Goal: Task Accomplishment & Management: Complete application form

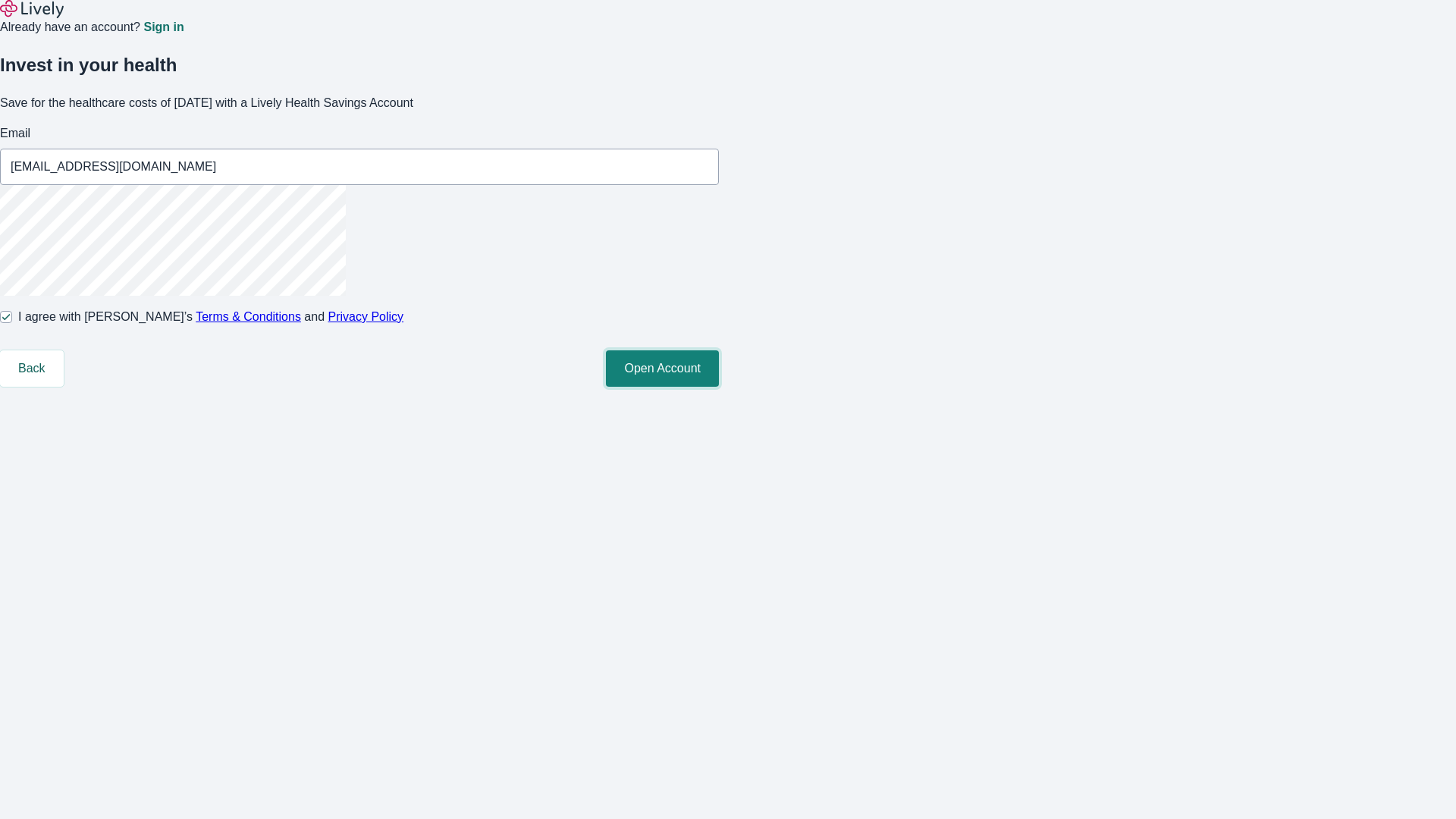
click at [719, 386] on button "Open Account" at bounding box center [662, 368] width 113 height 36
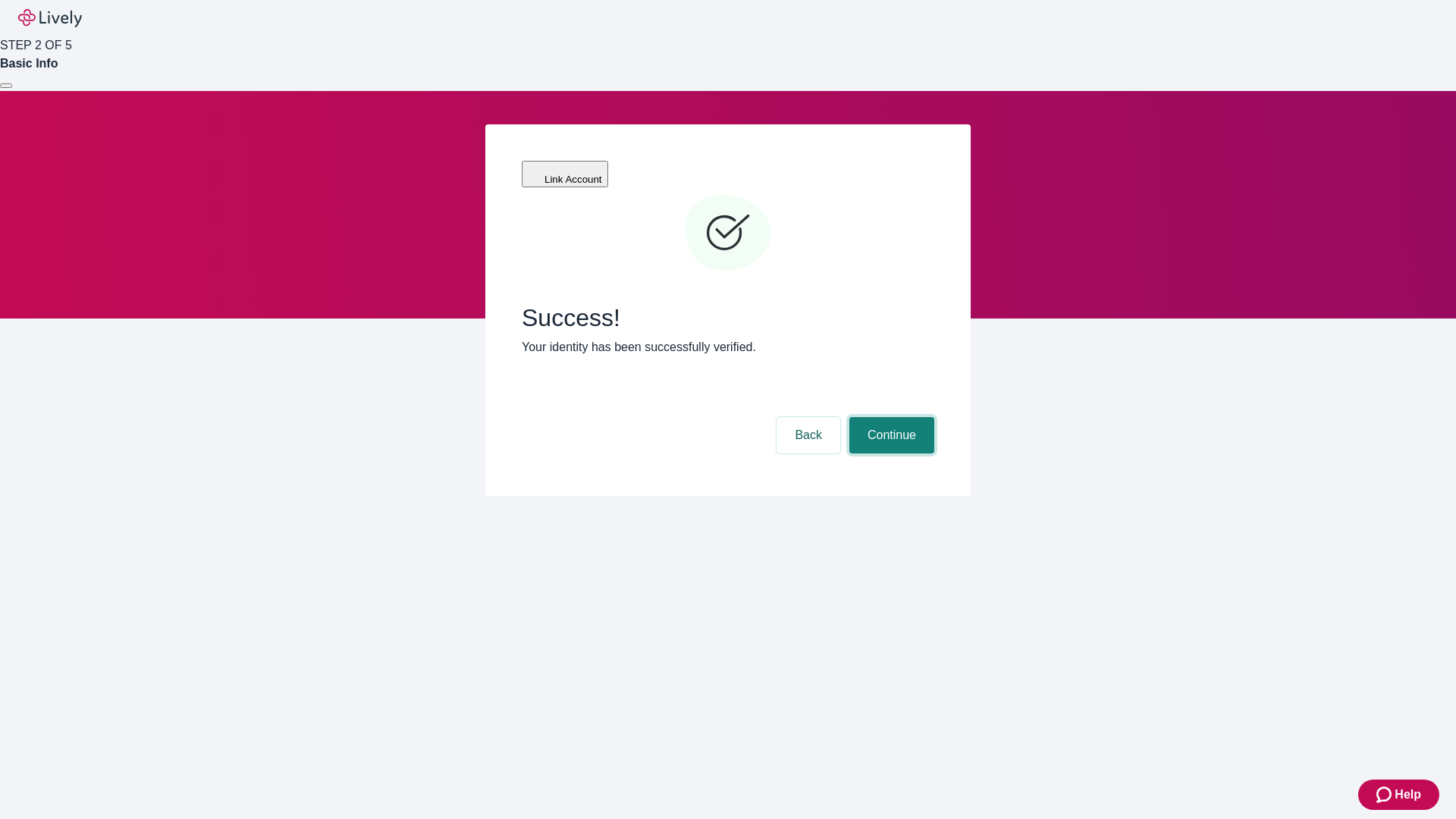
click at [889, 417] on button "Continue" at bounding box center [891, 435] width 85 height 36
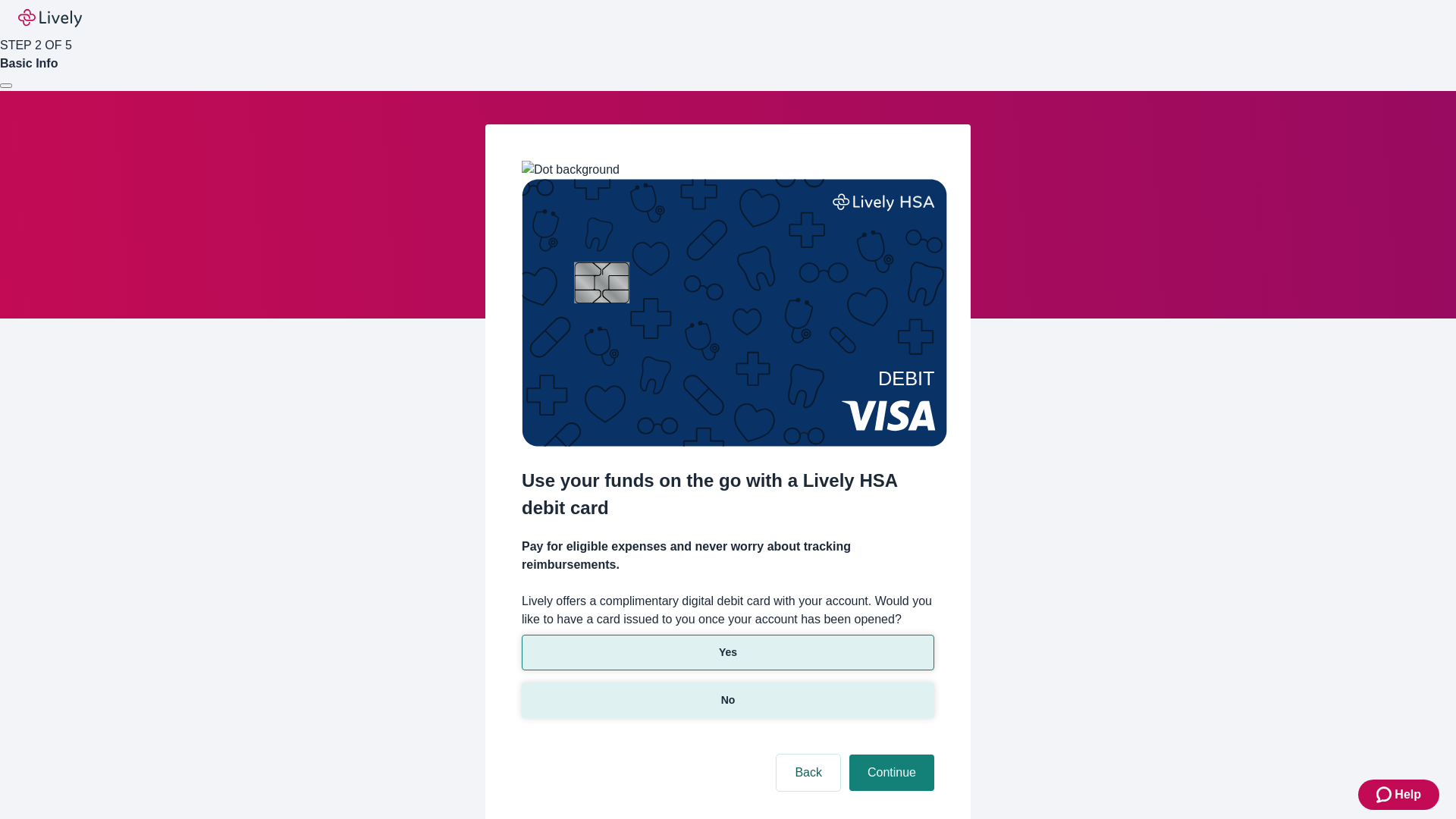
click at [728, 692] on p "No" at bounding box center [728, 700] width 15 height 16
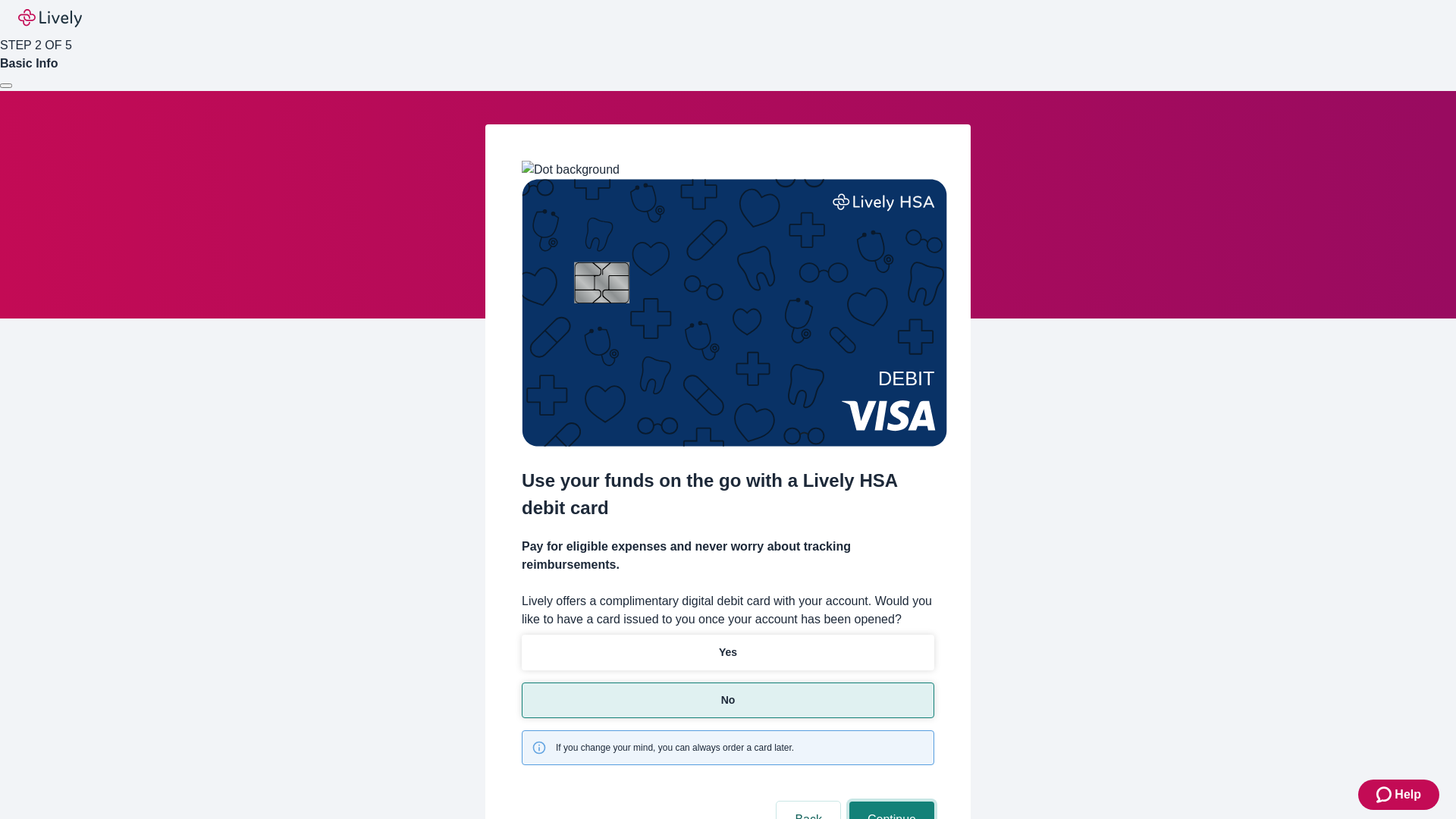
click at [889, 801] on button "Continue" at bounding box center [891, 819] width 85 height 36
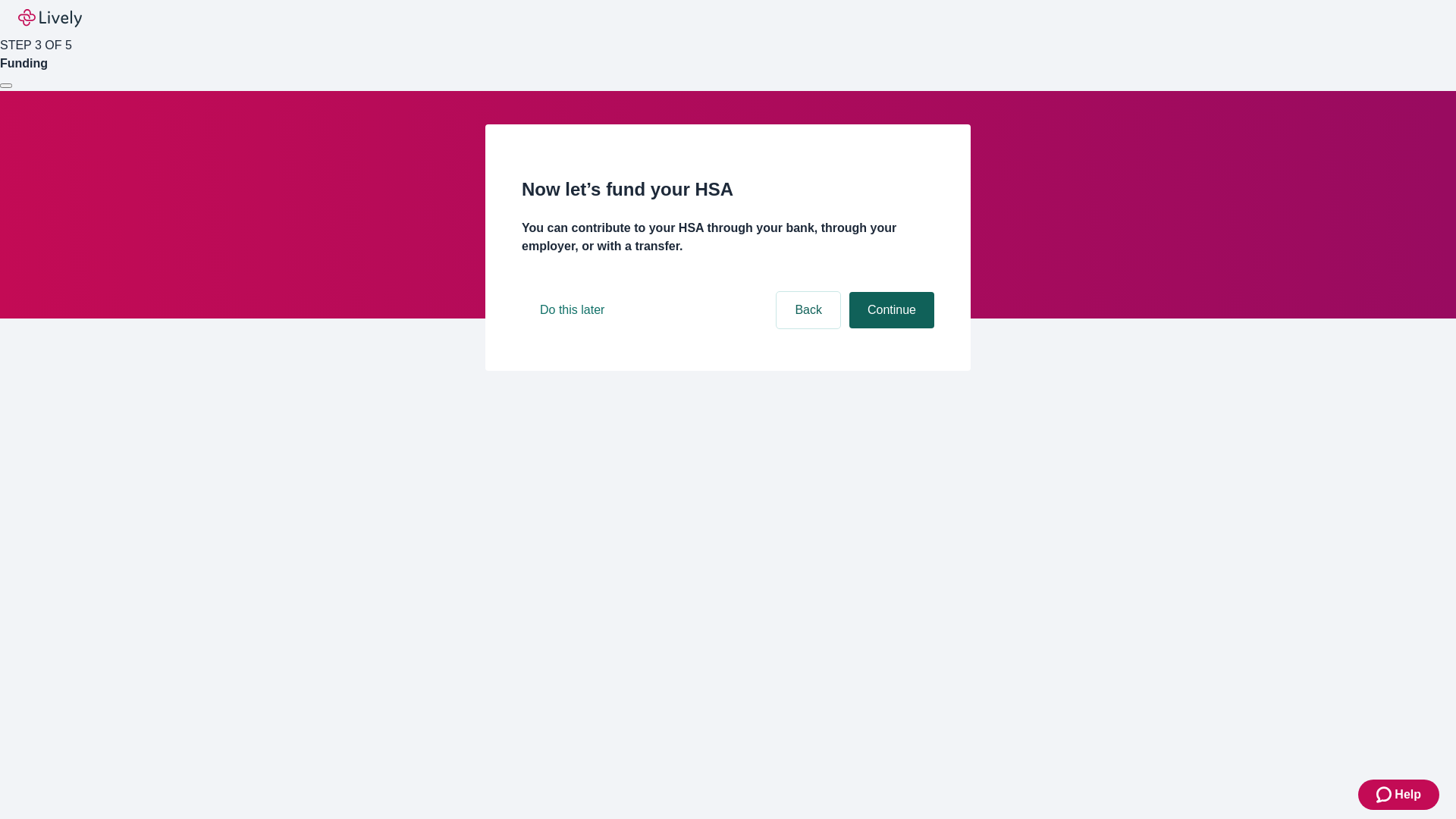
click at [889, 329] on button "Continue" at bounding box center [891, 310] width 85 height 36
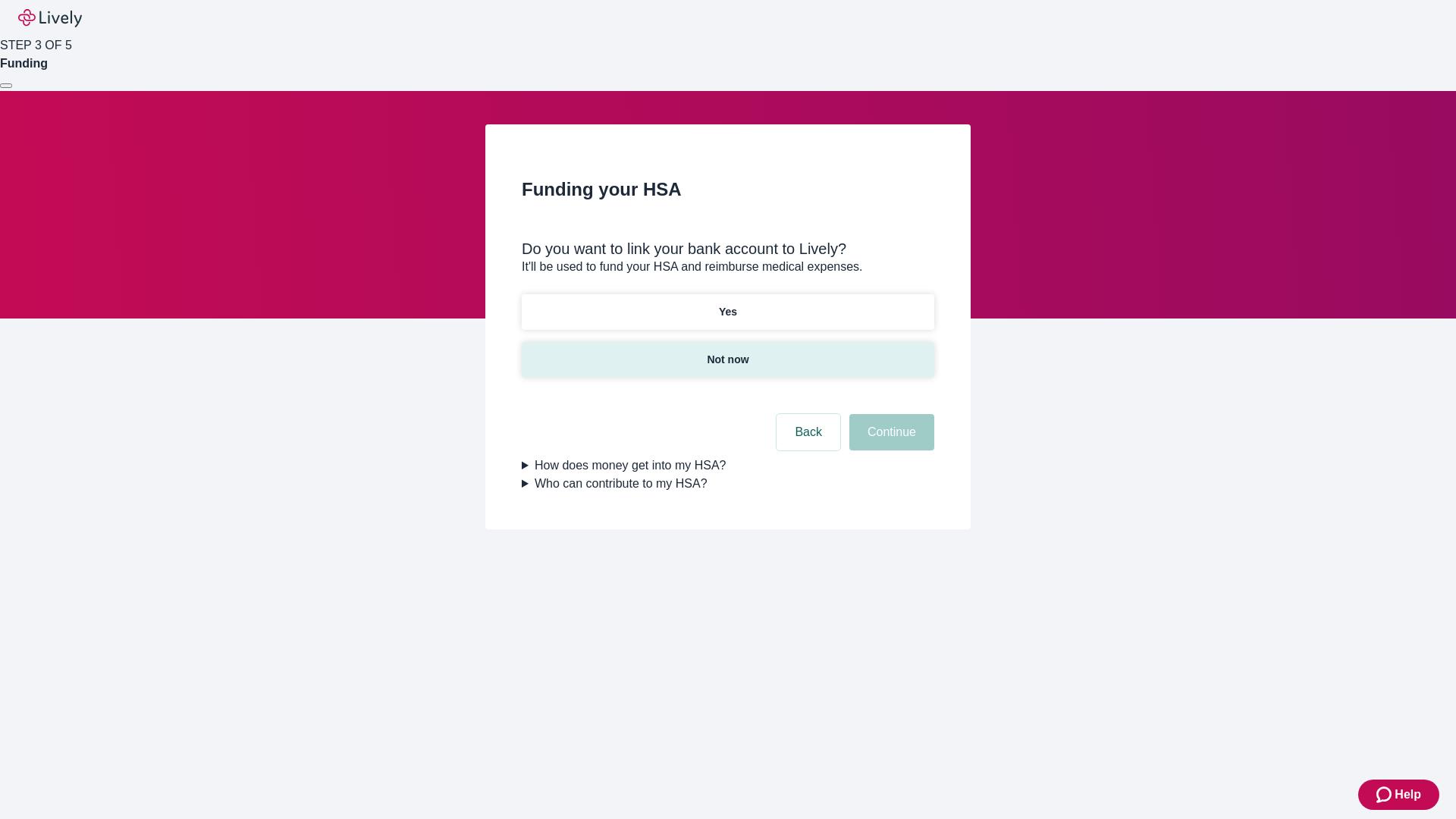
click at [728, 352] on p "Not now" at bounding box center [728, 360] width 42 height 16
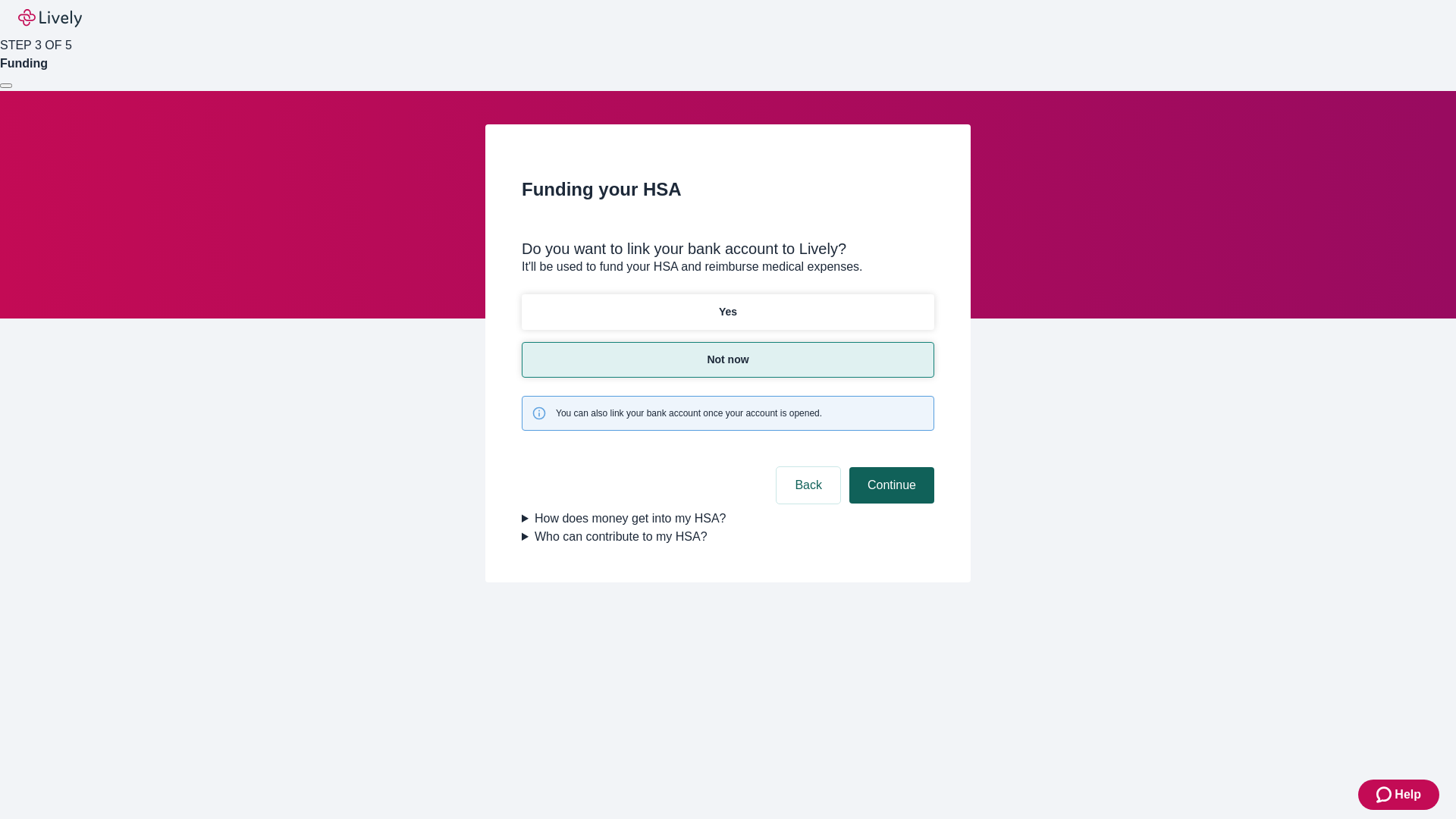
click at [889, 467] on button "Continue" at bounding box center [891, 485] width 85 height 36
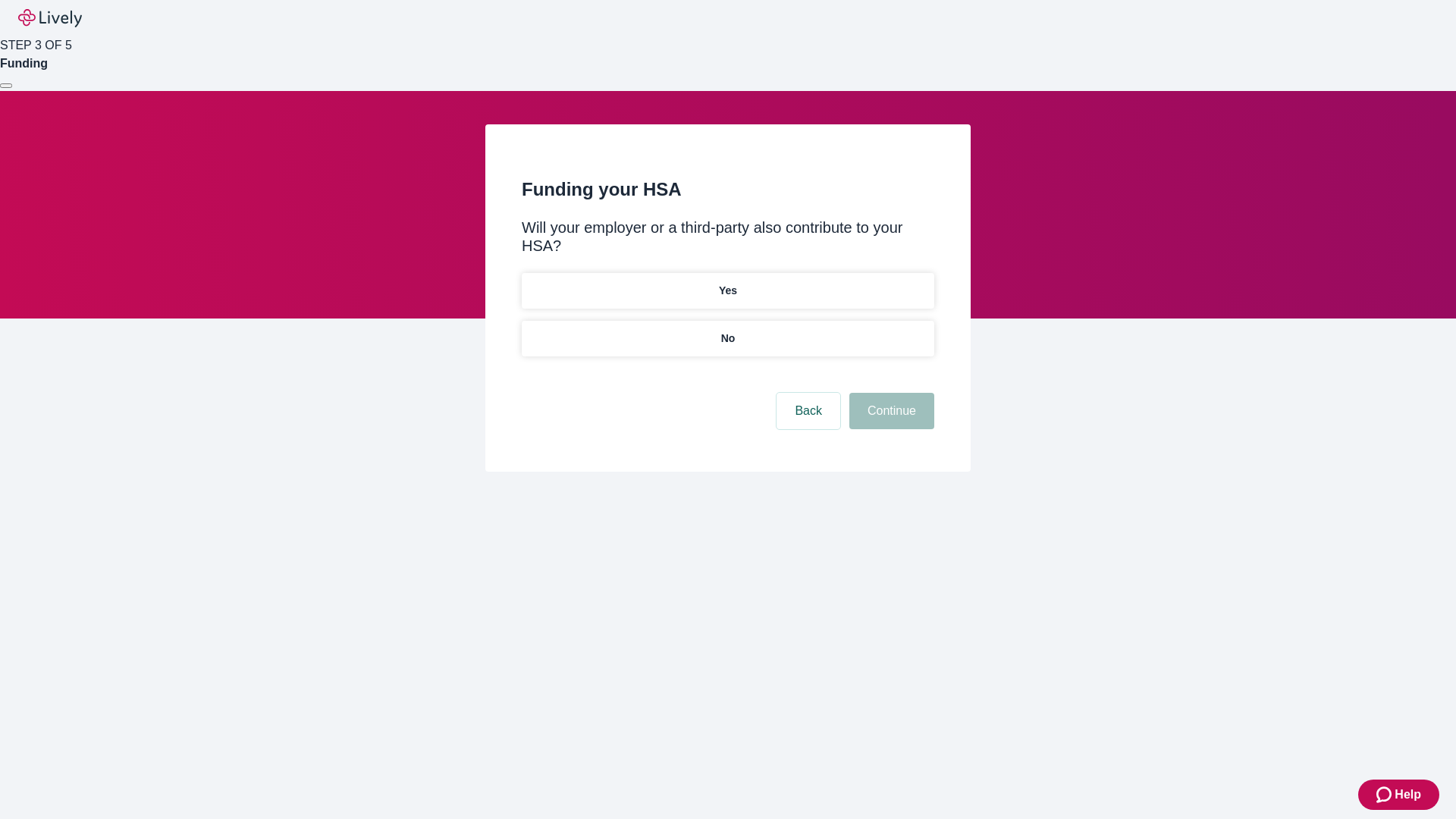
click at [728, 331] on p "No" at bounding box center [728, 338] width 15 height 16
click at [889, 393] on button "Continue" at bounding box center [891, 411] width 85 height 36
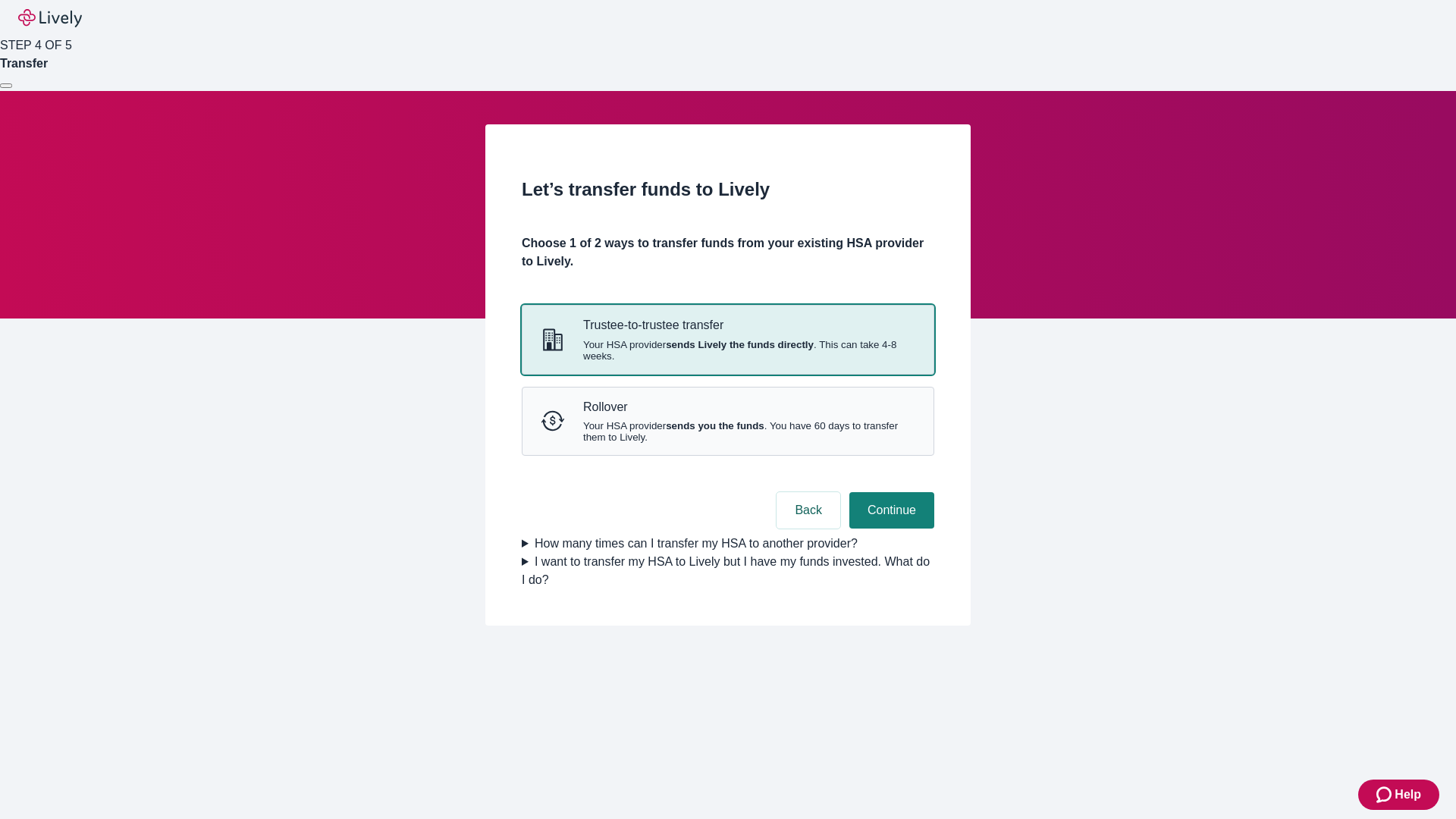
click at [728, 350] on strong "sends Lively the funds directly" at bounding box center [739, 345] width 148 height 12
click at [889, 529] on button "Continue" at bounding box center [891, 510] width 85 height 36
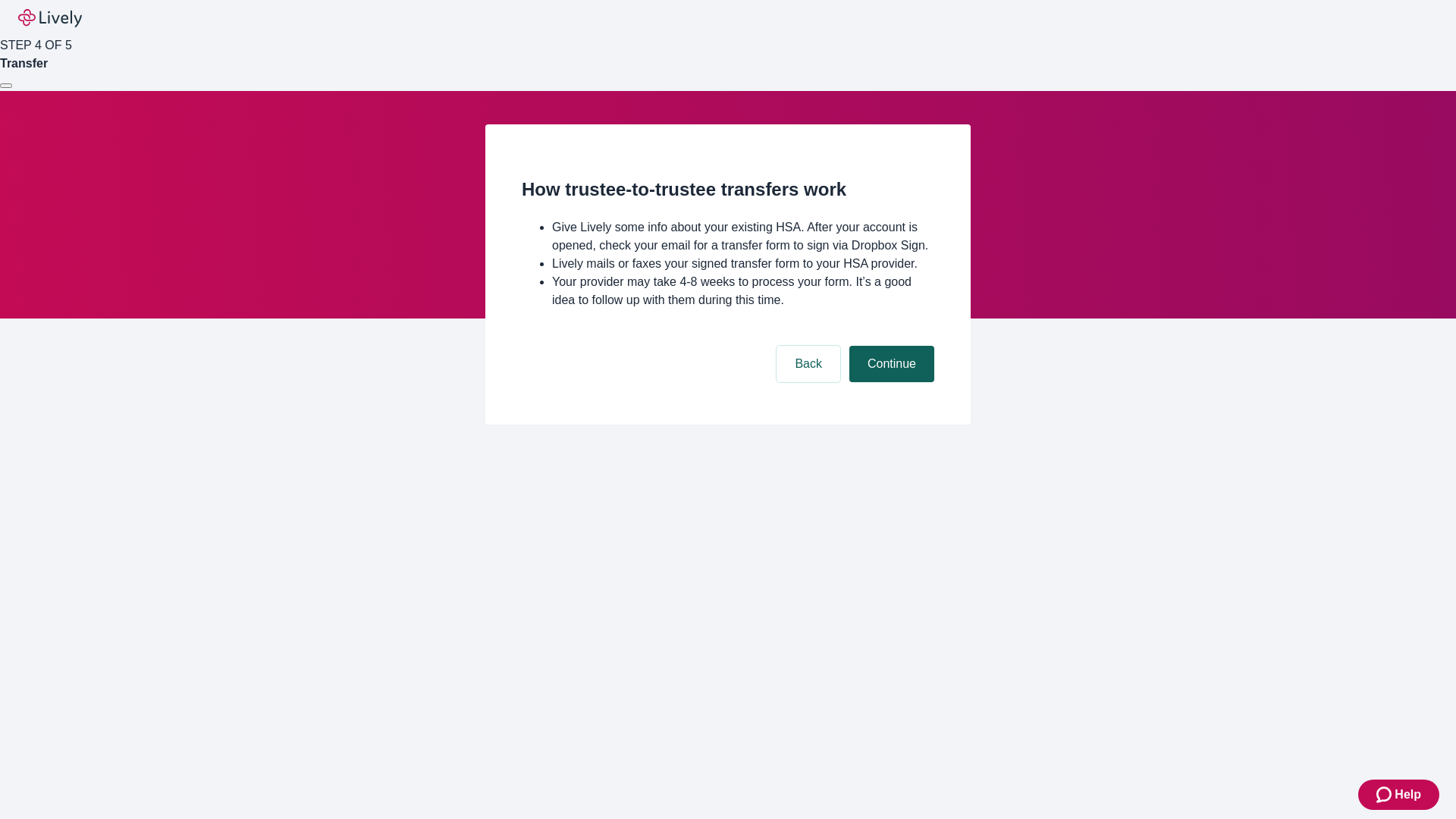
click at [889, 383] on button "Continue" at bounding box center [891, 364] width 85 height 36
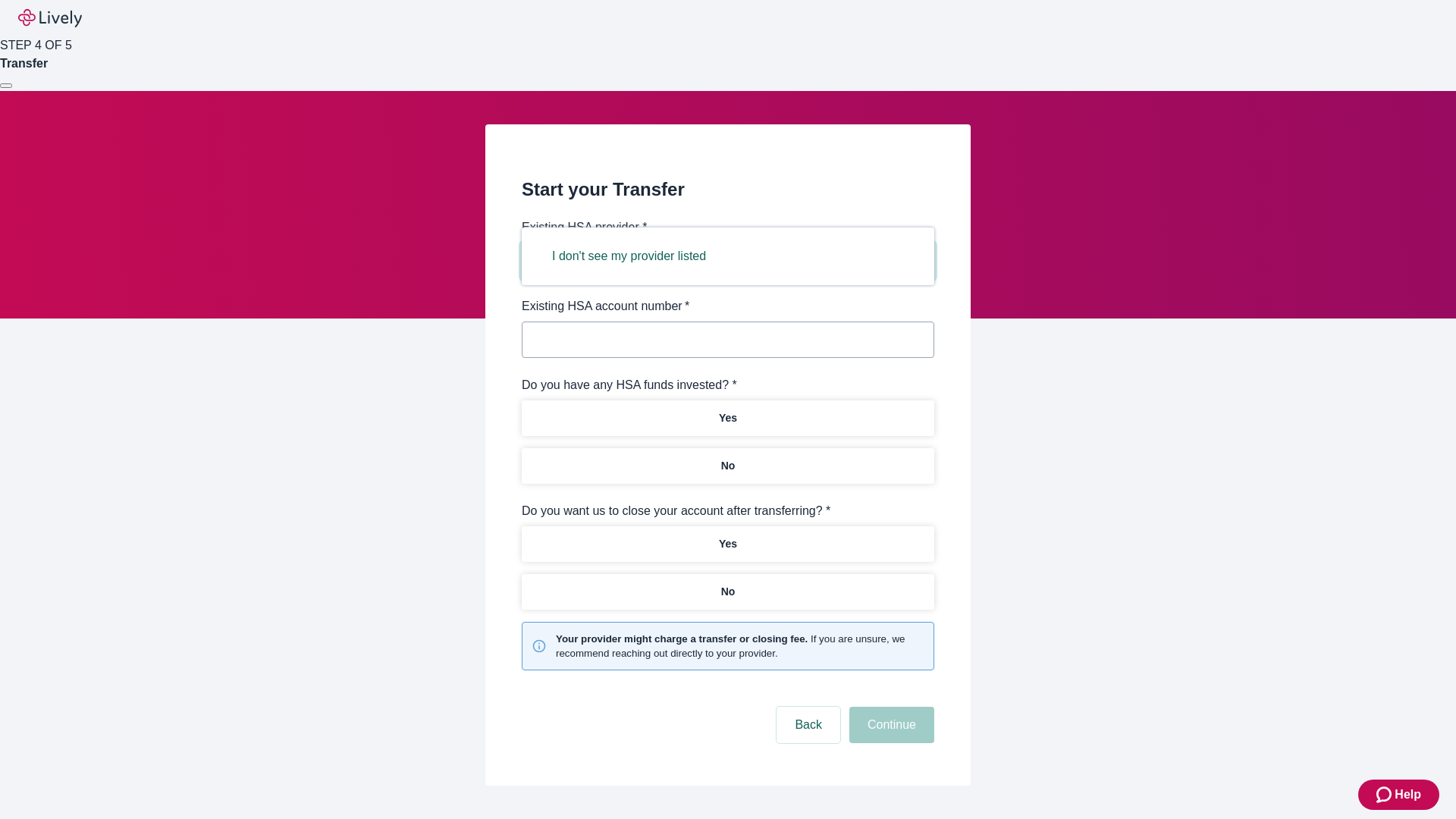
click at [634, 256] on button "I don't see my provider listed" at bounding box center [628, 256] width 190 height 36
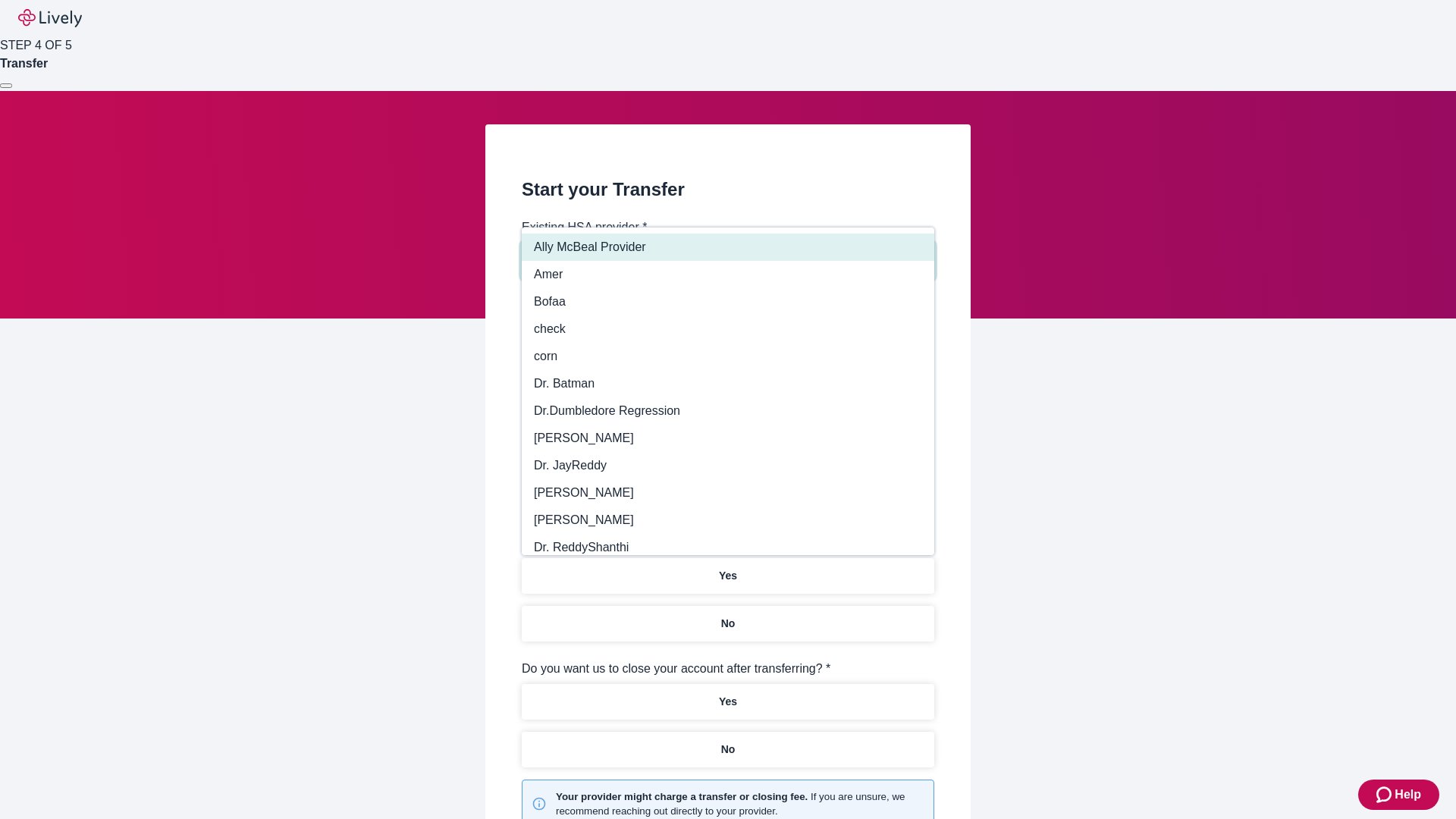
type input "Other"
type input "Health Equity"
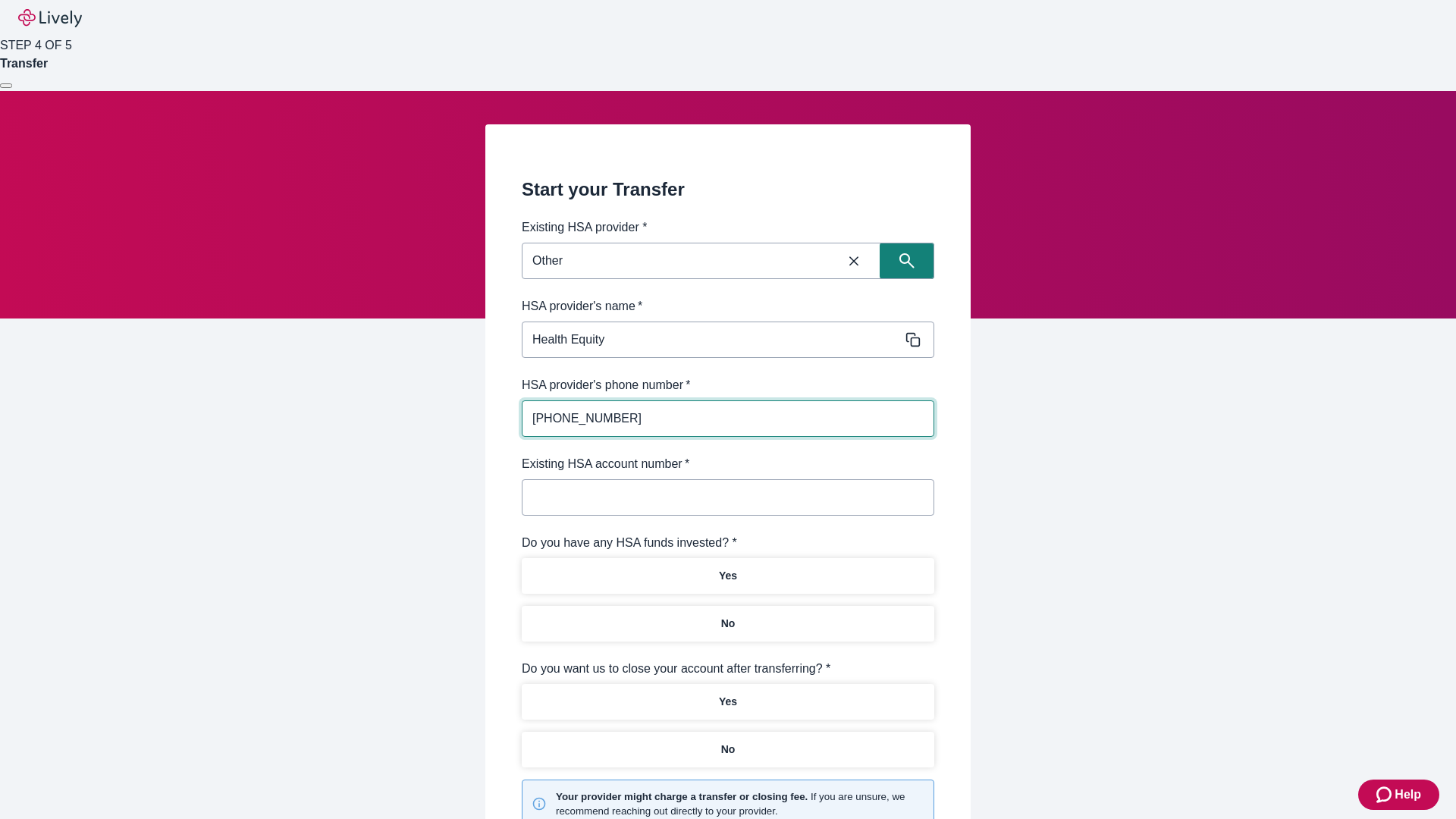
type input "[PHONE_NUMBER]"
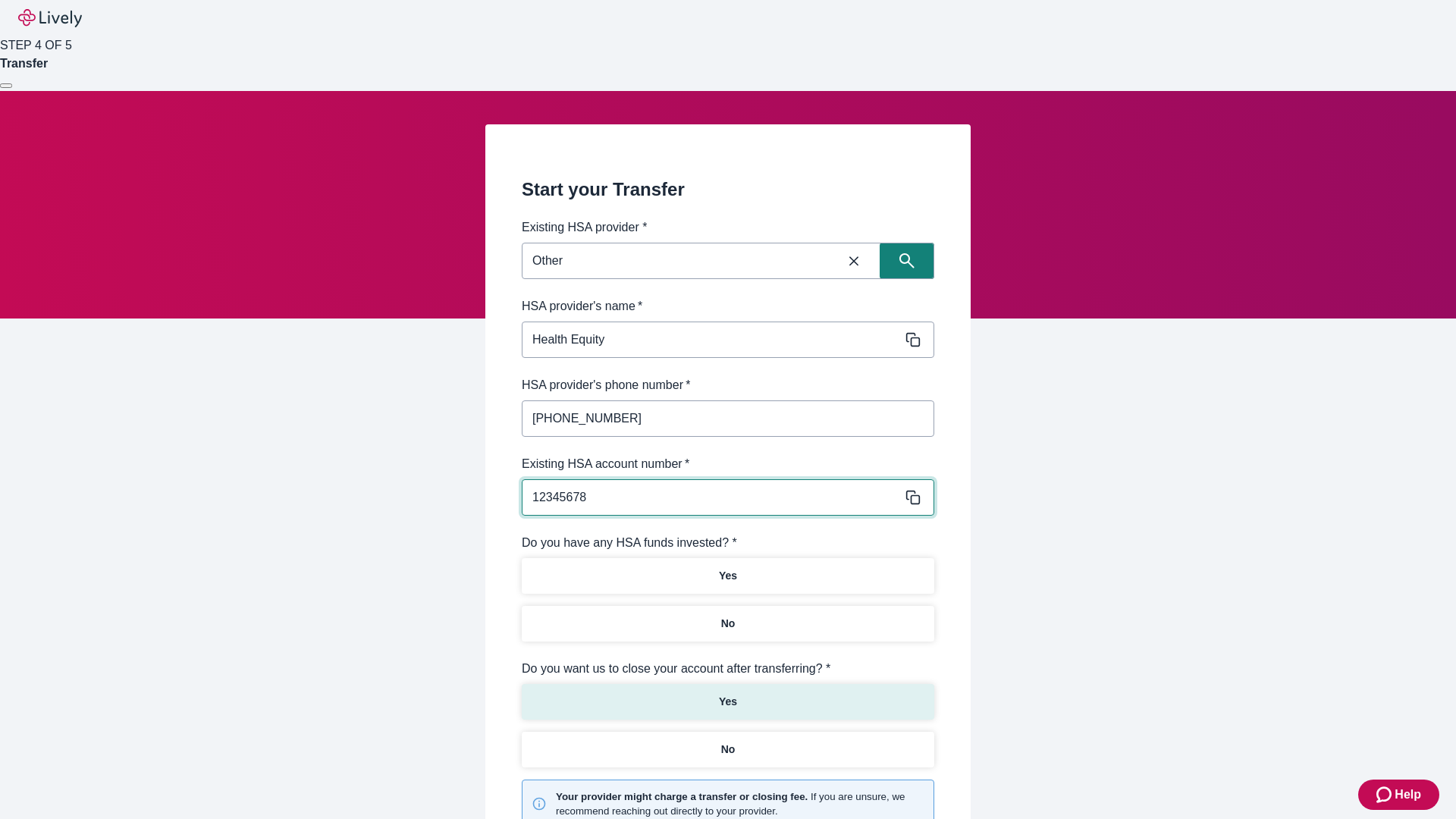
type input "12345678"
click at [728, 616] on p "No" at bounding box center [728, 624] width 15 height 16
click at [728, 694] on p "Yes" at bounding box center [728, 702] width 19 height 16
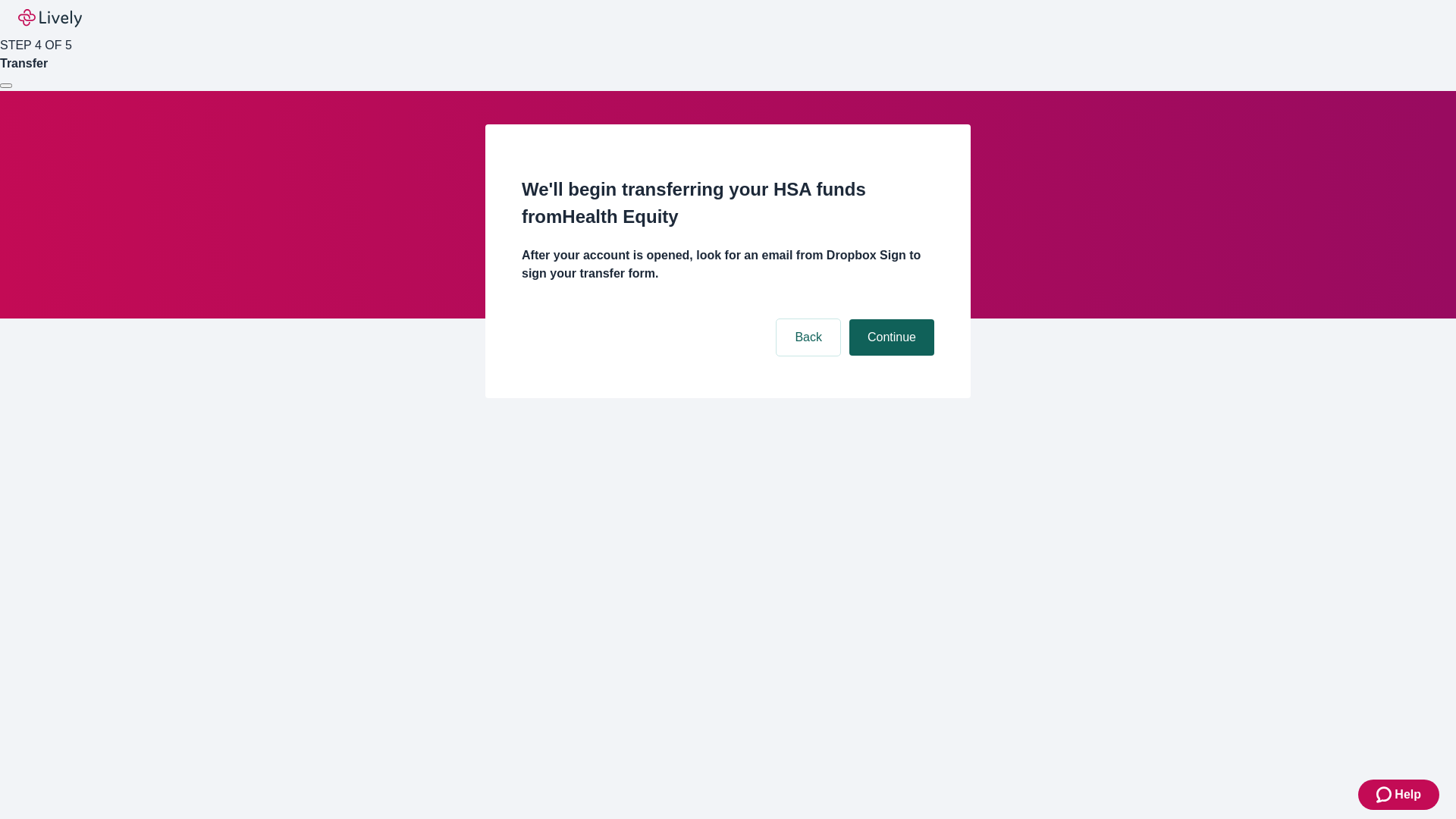
click at [889, 320] on button "Continue" at bounding box center [891, 337] width 85 height 36
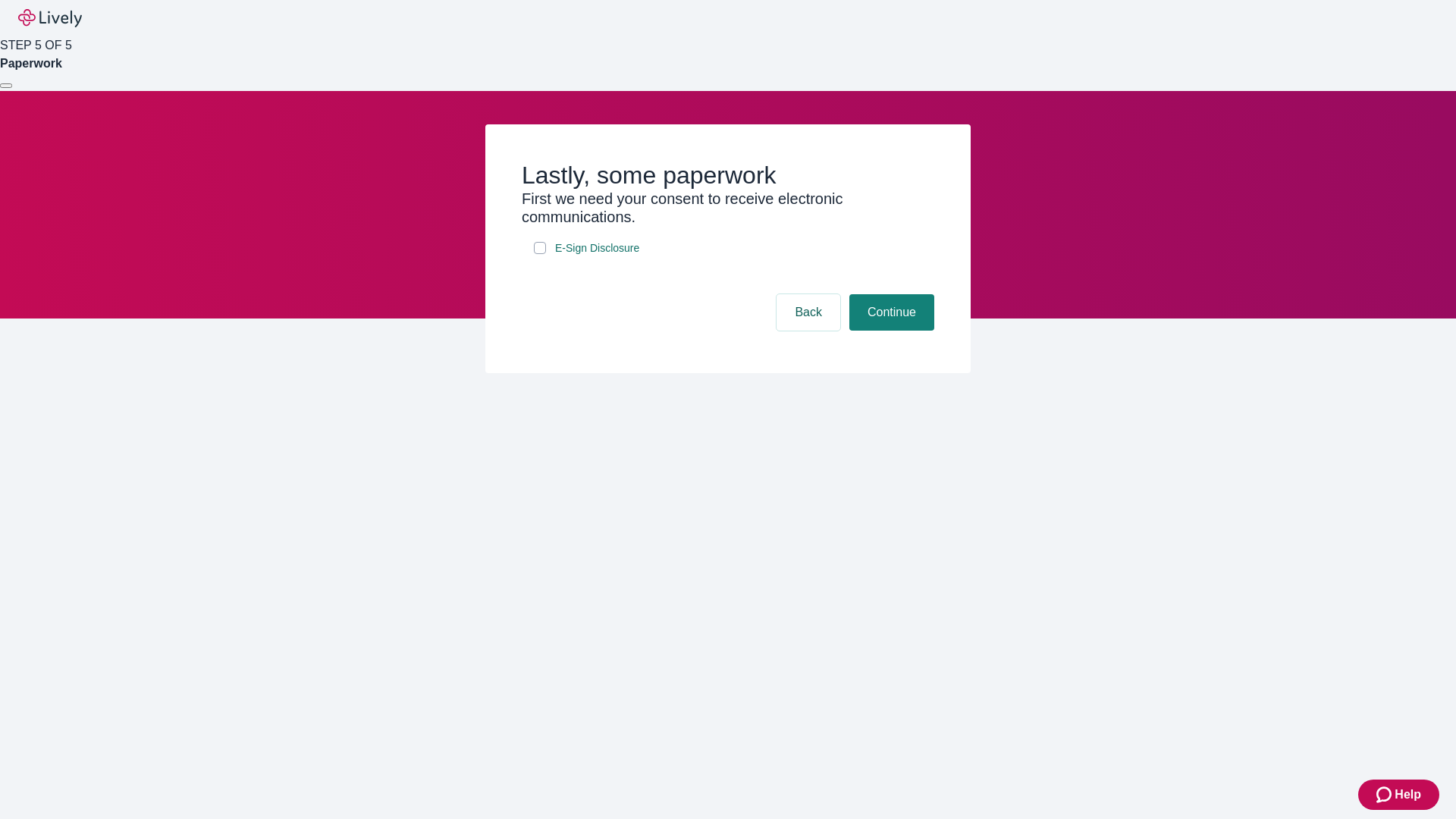
click at [540, 254] on input "E-Sign Disclosure" at bounding box center [539, 248] width 12 height 12
checkbox input "true"
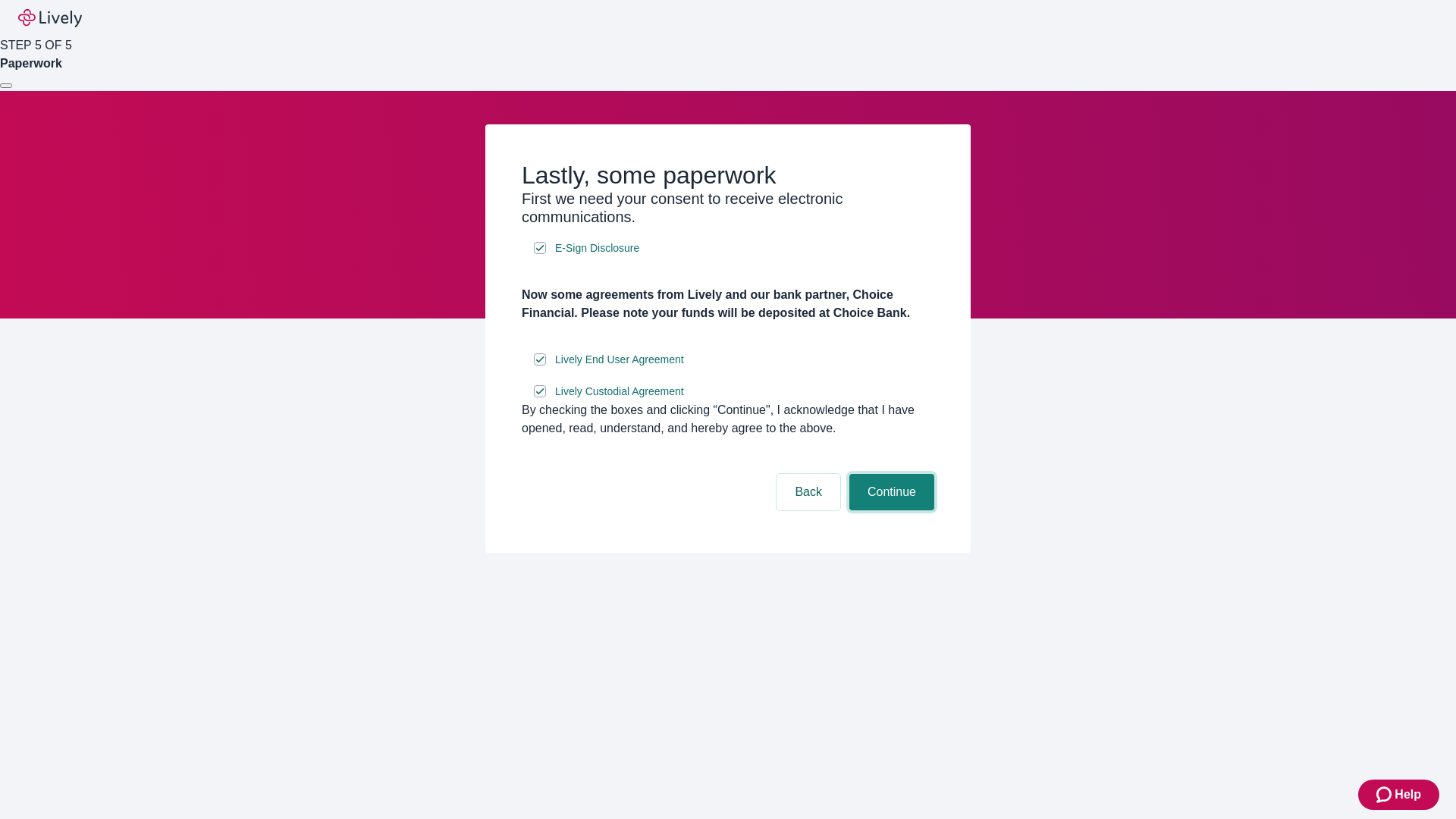
click at [889, 511] on button "Continue" at bounding box center [891, 491] width 85 height 36
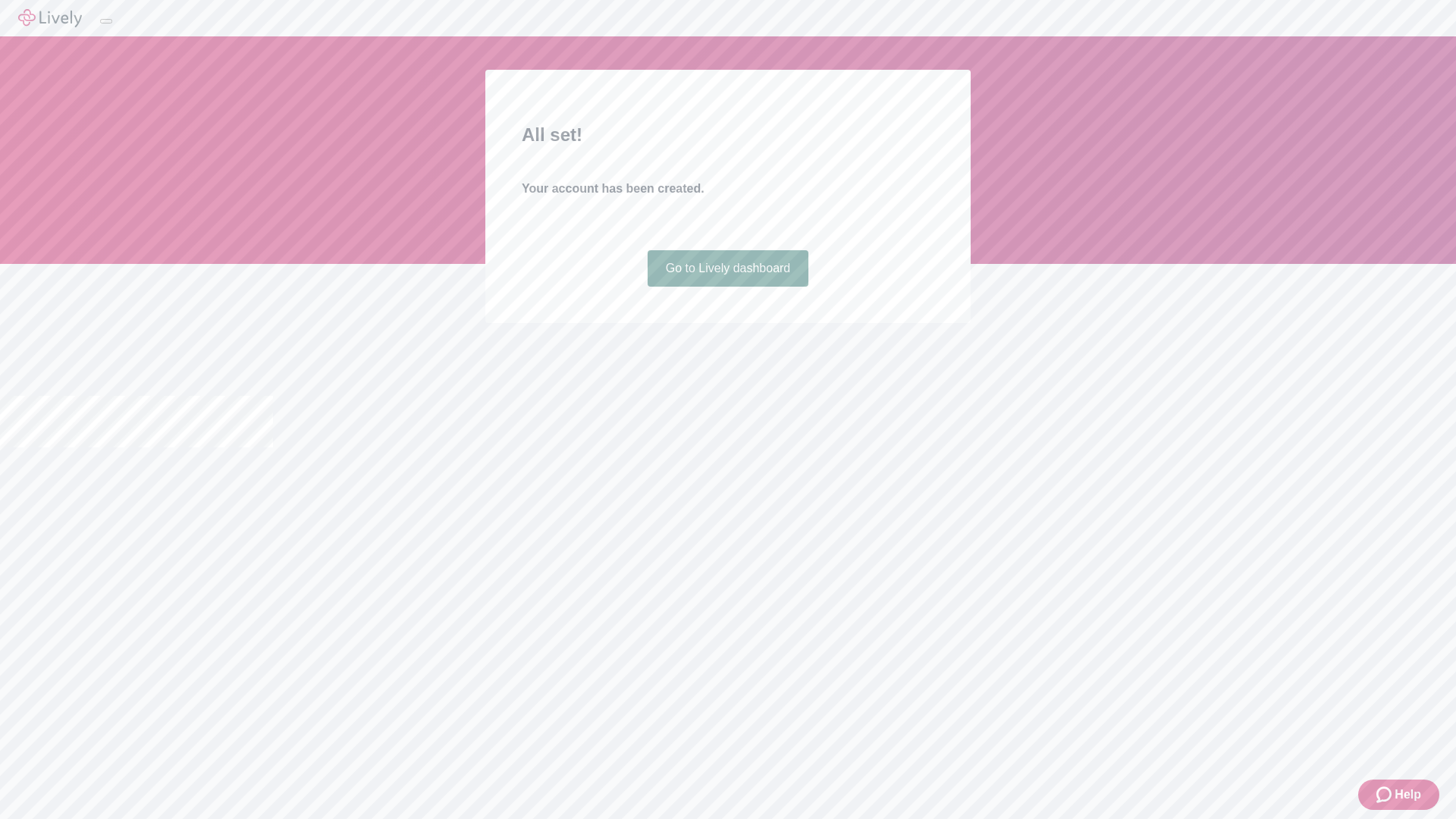
click at [728, 286] on link "Go to Lively dashboard" at bounding box center [728, 268] width 162 height 36
